Goal: Navigation & Orientation: Find specific page/section

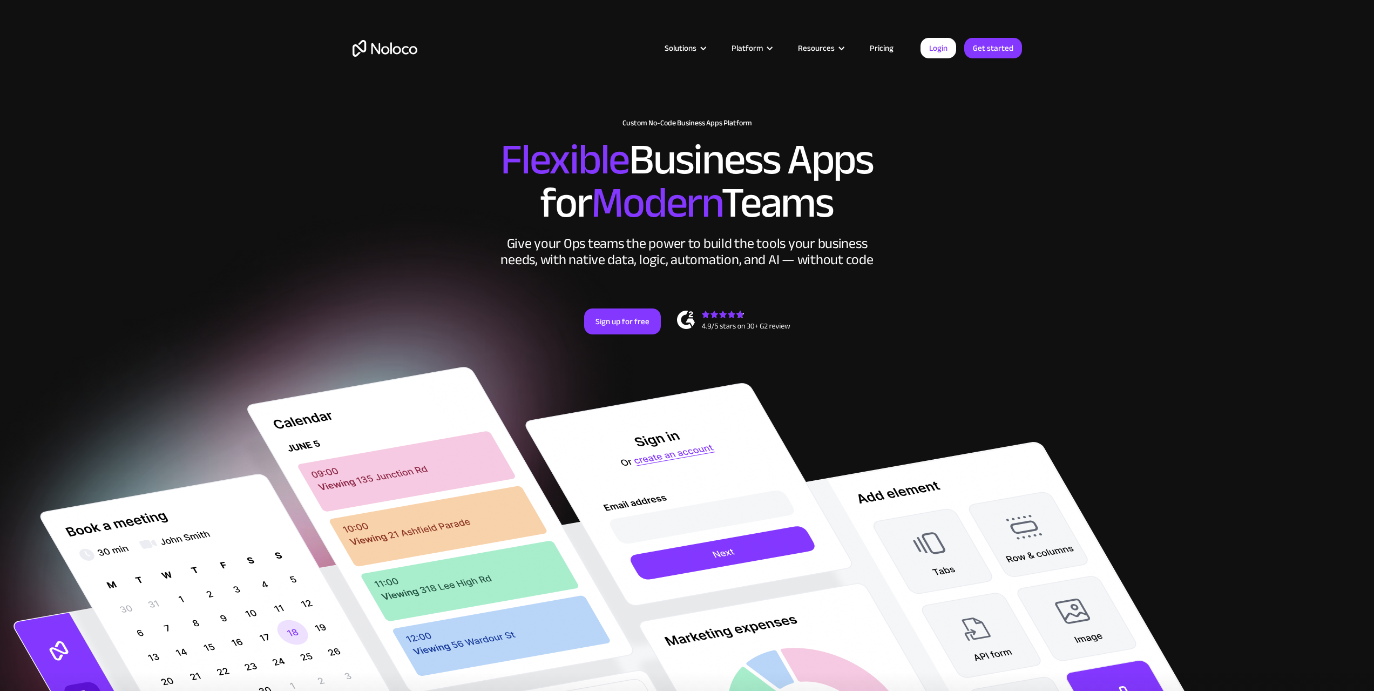
drag, startPoint x: 239, startPoint y: 550, endPoint x: 514, endPoint y: 232, distance: 420.4
click at [941, 47] on link "Login" at bounding box center [939, 48] width 36 height 21
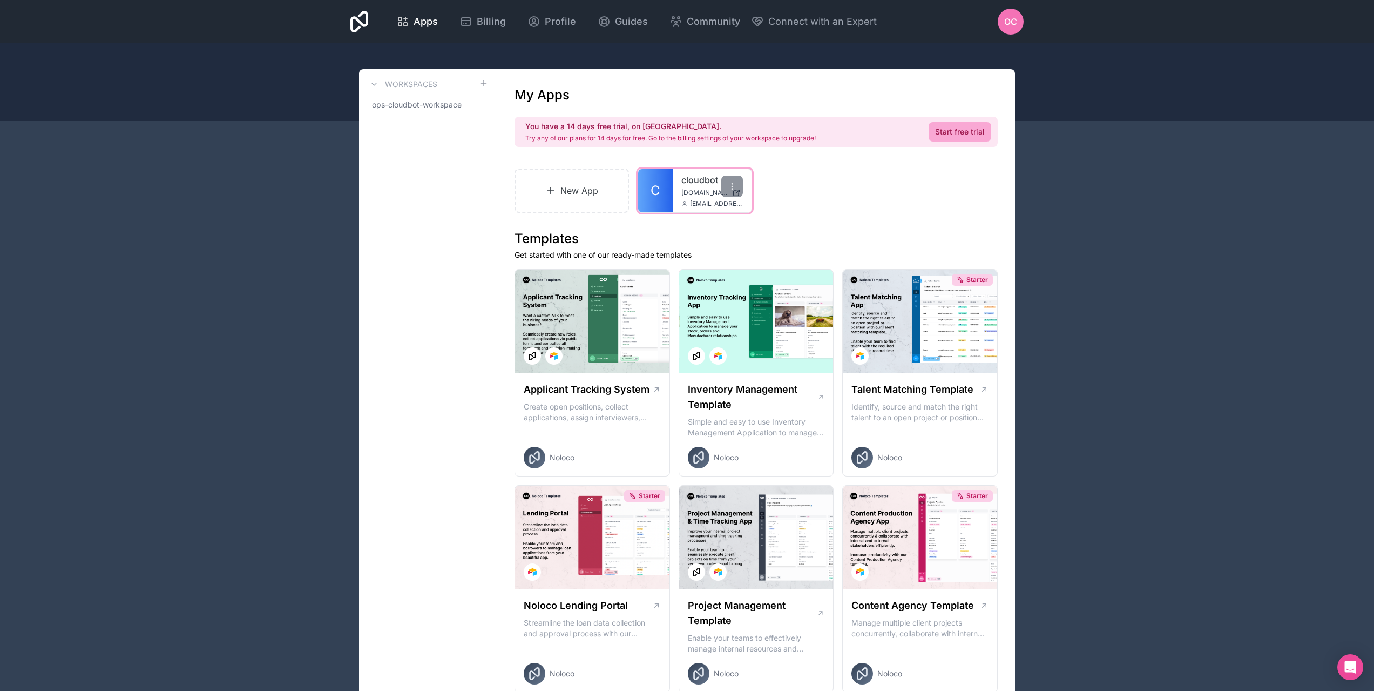
click at [715, 187] on div "cloudbot cloudbot.noloco.co ops@cloudbotsolutions.com" at bounding box center [712, 190] width 79 height 43
click at [678, 183] on div "cloudbot cloudbot.noloco.co ops@cloudbotsolutions.com" at bounding box center [712, 190] width 79 height 43
click at [662, 189] on link "C" at bounding box center [655, 190] width 35 height 43
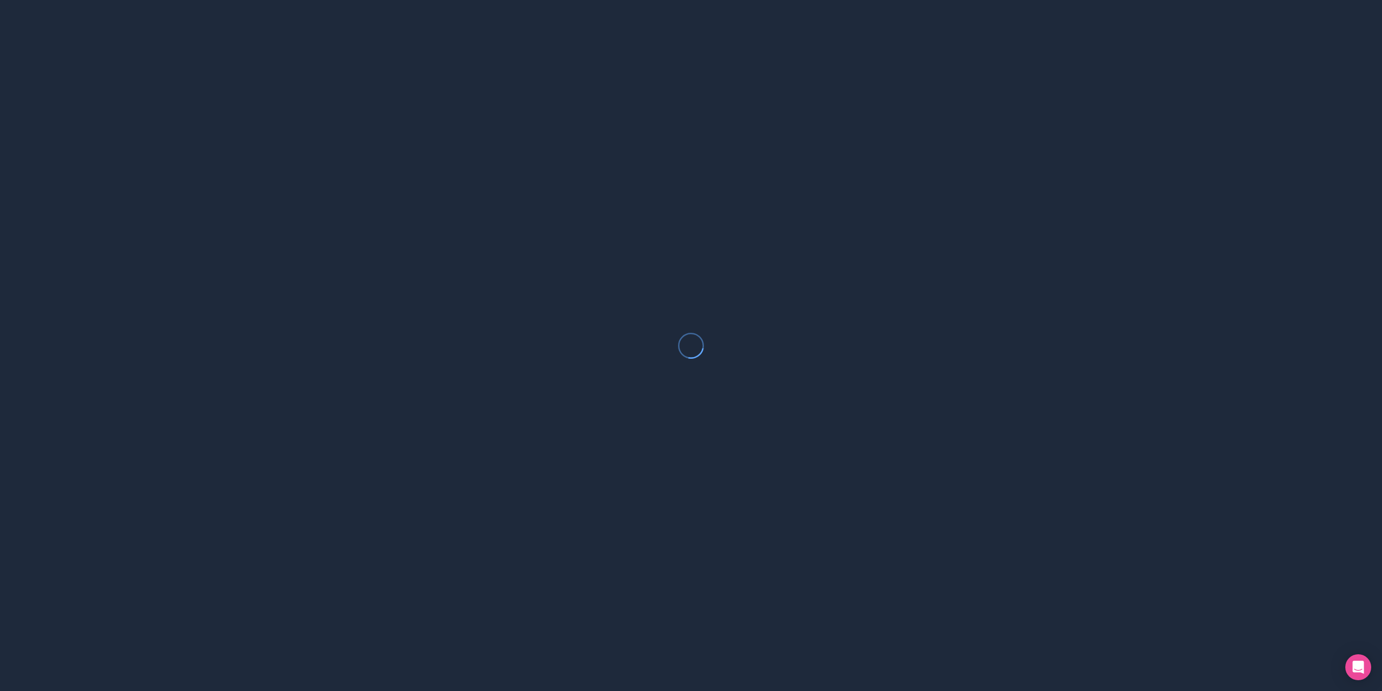
click at [662, 189] on div at bounding box center [691, 345] width 1382 height 691
